Goal: Task Accomplishment & Management: Complete application form

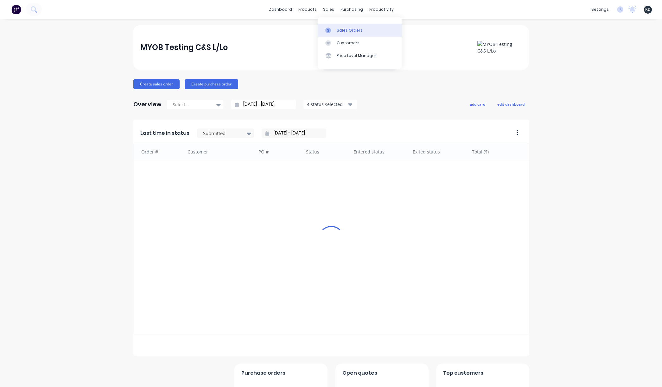
click at [338, 28] on div "Sales Orders" at bounding box center [350, 31] width 26 height 6
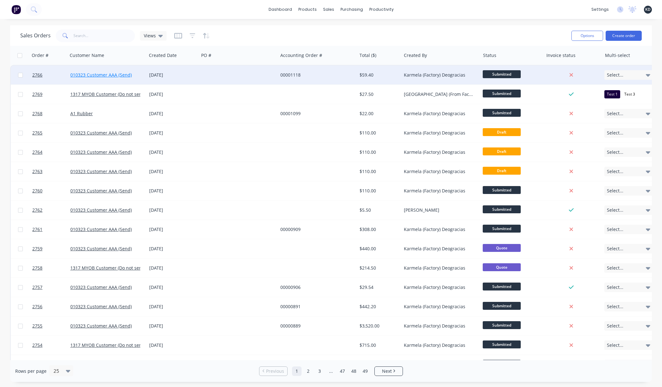
click at [94, 75] on link "010323 Customer AAA (Send)" at bounding box center [100, 75] width 61 height 6
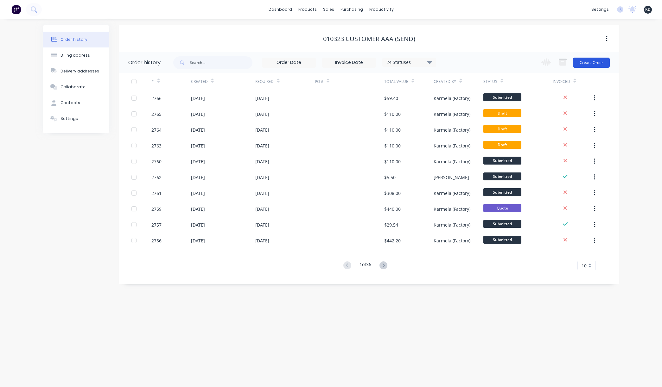
click at [585, 62] on button "Create Order" at bounding box center [591, 63] width 37 height 10
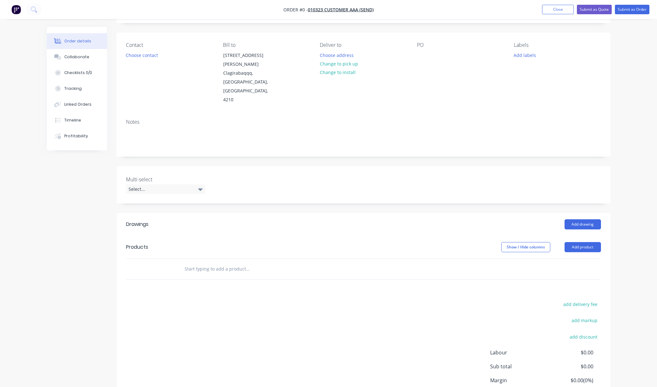
scroll to position [77, 0]
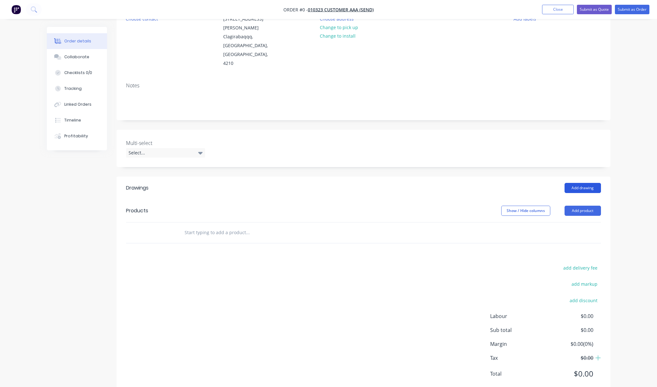
click at [578, 183] on button "Add drawing" at bounding box center [582, 188] width 36 height 10
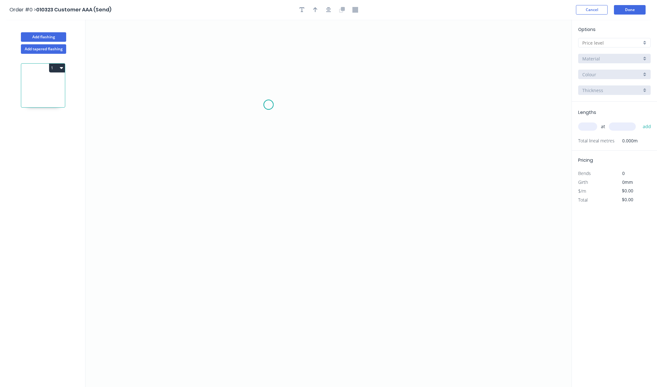
click at [268, 105] on icon "0" at bounding box center [328, 204] width 486 height 368
click at [361, 199] on icon "0" at bounding box center [328, 204] width 486 height 368
click at [307, 157] on tspan "?" at bounding box center [307, 154] width 3 height 10
click at [618, 45] on input "text" at bounding box center [611, 43] width 59 height 7
click at [615, 58] on div "A" at bounding box center [614, 54] width 72 height 11
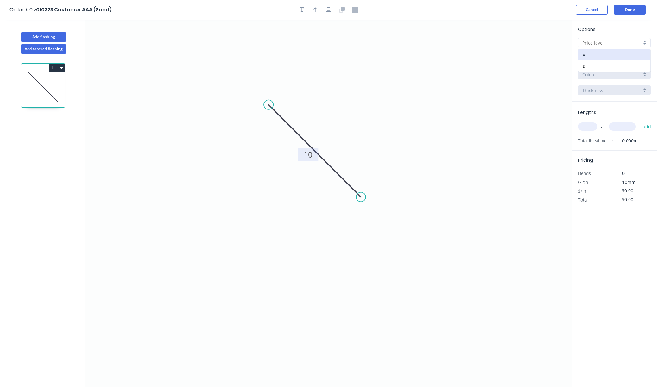
type input "A"
type input "$1.00"
click at [590, 123] on input "text" at bounding box center [587, 127] width 19 height 8
type input "2"
click at [616, 127] on input "text" at bounding box center [622, 127] width 27 height 8
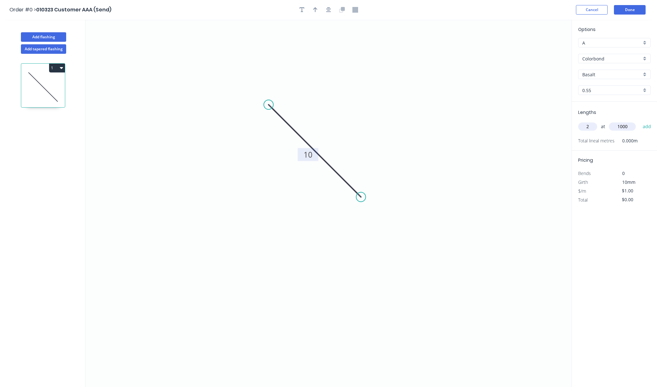
type input "1000"
click at [640, 121] on button "add" at bounding box center [647, 126] width 15 height 11
type input "$2.00"
click at [46, 51] on button "Add tapered flashing" at bounding box center [43, 48] width 45 height 9
type input "$0.00"
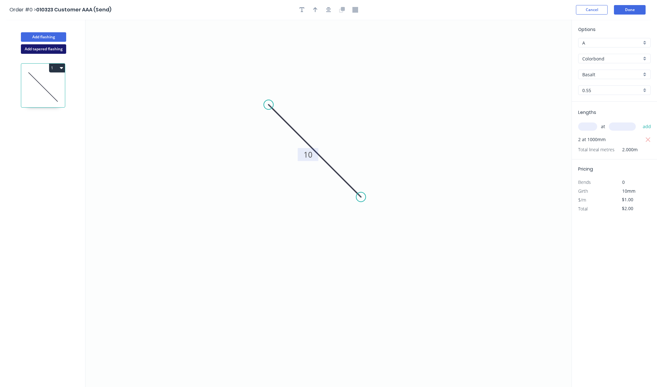
type input "$0.00"
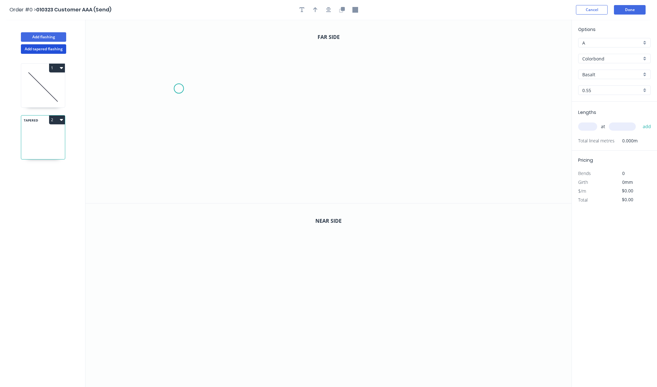
click at [378, 131] on icon "0" at bounding box center [328, 112] width 486 height 184
click at [408, 71] on icon "0" at bounding box center [328, 112] width 486 height 184
click at [397, 310] on icon "0" at bounding box center [328, 296] width 486 height 184
click at [285, 310] on icon "0" at bounding box center [328, 296] width 486 height 184
click at [345, 313] on rect at bounding box center [341, 316] width 13 height 9
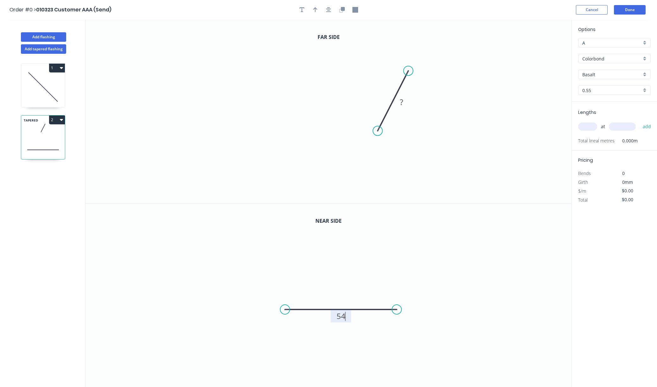
click at [405, 143] on icon "0 ?" at bounding box center [328, 112] width 486 height 184
type input "$12.00"
click at [400, 101] on tspan "?" at bounding box center [401, 102] width 3 height 10
click at [434, 84] on icon "0 56?" at bounding box center [328, 112] width 486 height 184
click at [408, 100] on rect at bounding box center [401, 102] width 21 height 13
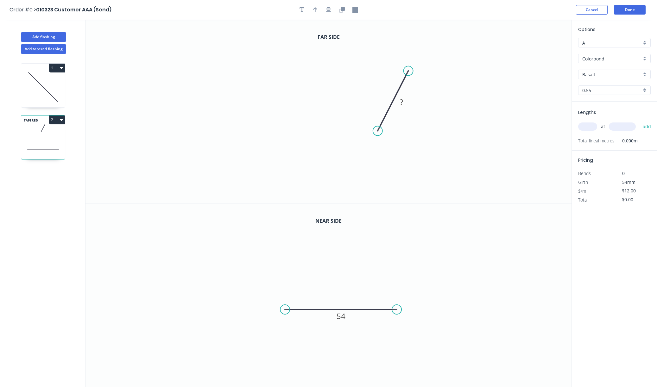
click at [403, 100] on rect at bounding box center [401, 102] width 13 height 9
click at [489, 107] on icon "0 6" at bounding box center [328, 112] width 486 height 184
click at [612, 42] on input "A" at bounding box center [611, 43] width 59 height 7
click at [608, 65] on div "B" at bounding box center [614, 65] width 72 height 11
type input "B"
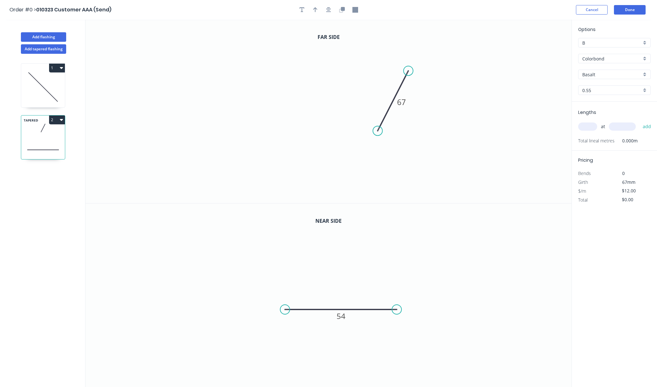
type input "$15.00"
click at [589, 126] on input "text" at bounding box center [587, 127] width 19 height 8
type input "5"
click at [620, 125] on input "text" at bounding box center [622, 127] width 27 height 8
type input "1000"
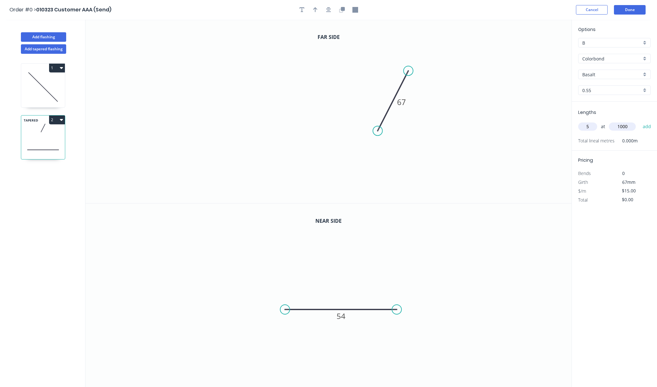
click at [640, 121] on button "add" at bounding box center [647, 126] width 15 height 11
type input "$75.00"
click at [633, 298] on div "Options B B Colorbond Colorbond Colorbond Ultra Copy of Colorbond Ultra Basalt …" at bounding box center [613, 204] width 85 height 368
click at [634, 7] on button "Done" at bounding box center [630, 9] width 32 height 9
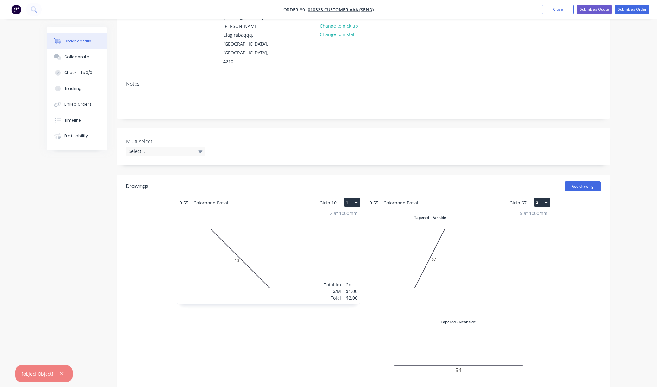
scroll to position [76, 0]
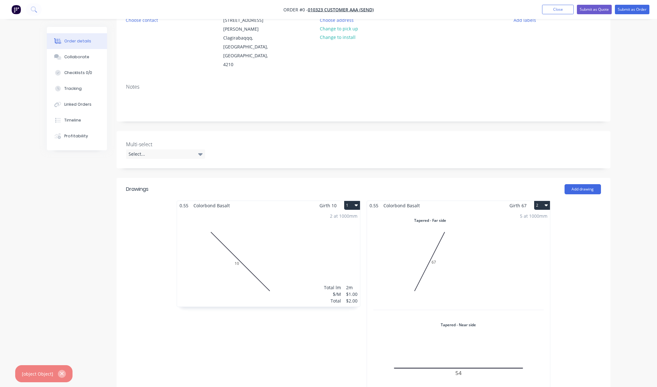
click at [61, 376] on icon "button" at bounding box center [62, 374] width 4 height 6
drag, startPoint x: 623, startPoint y: 142, endPoint x: 624, endPoint y: 139, distance: 3.8
click at [623, 142] on div "Order details Collaborate Checklists 0/0 Tracking Linked Orders Timeline Profit…" at bounding box center [328, 277] width 657 height 707
click at [632, 6] on button "Submit as Order" at bounding box center [632, 9] width 35 height 9
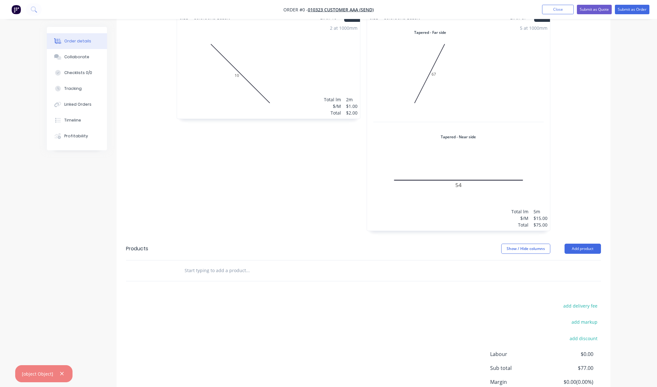
click at [616, 209] on div "Order details Collaborate Checklists 0/0 Tracking Linked Orders Timeline Profit…" at bounding box center [329, 103] width 576 height 680
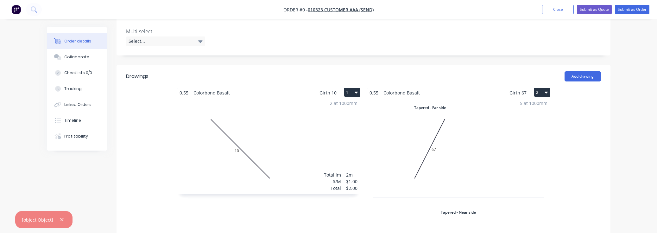
scroll to position [190, 0]
click at [620, 8] on button "Submit as Order" at bounding box center [632, 9] width 35 height 9
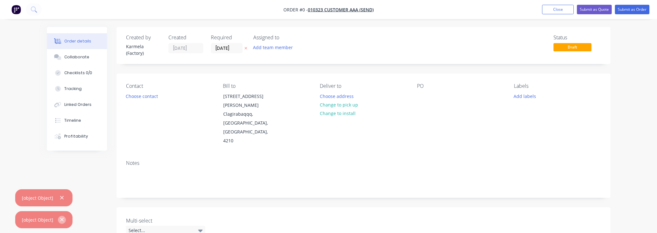
click at [62, 218] on icon "button" at bounding box center [61, 219] width 3 height 3
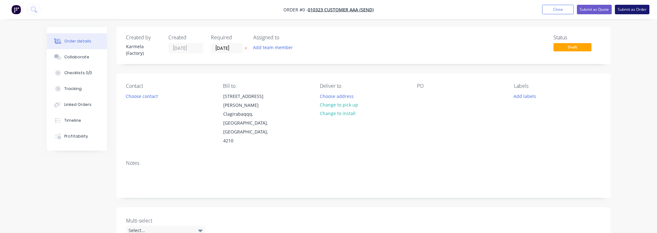
click at [632, 6] on button "Submit as Order" at bounding box center [632, 9] width 35 height 9
